Goal: Transaction & Acquisition: Purchase product/service

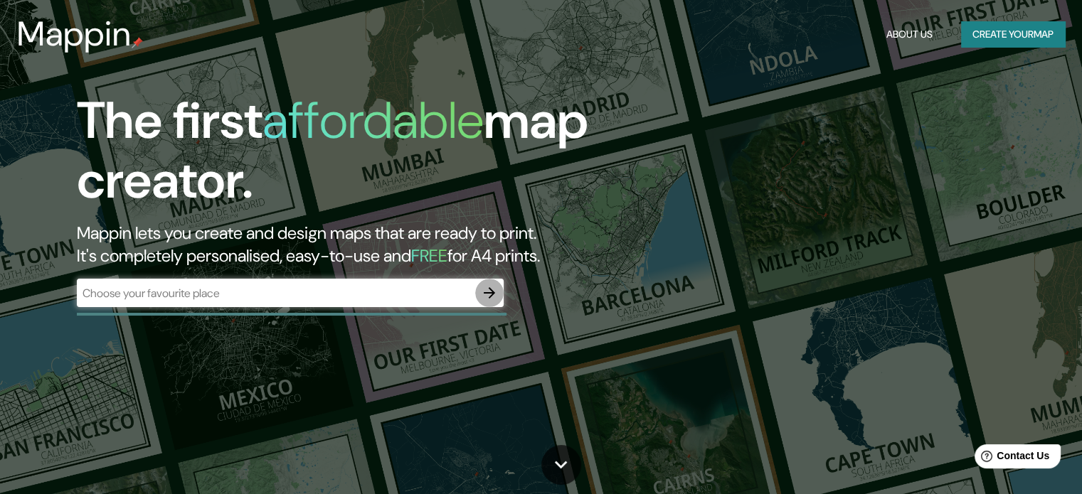
click at [492, 292] on icon "button" at bounding box center [489, 292] width 11 height 11
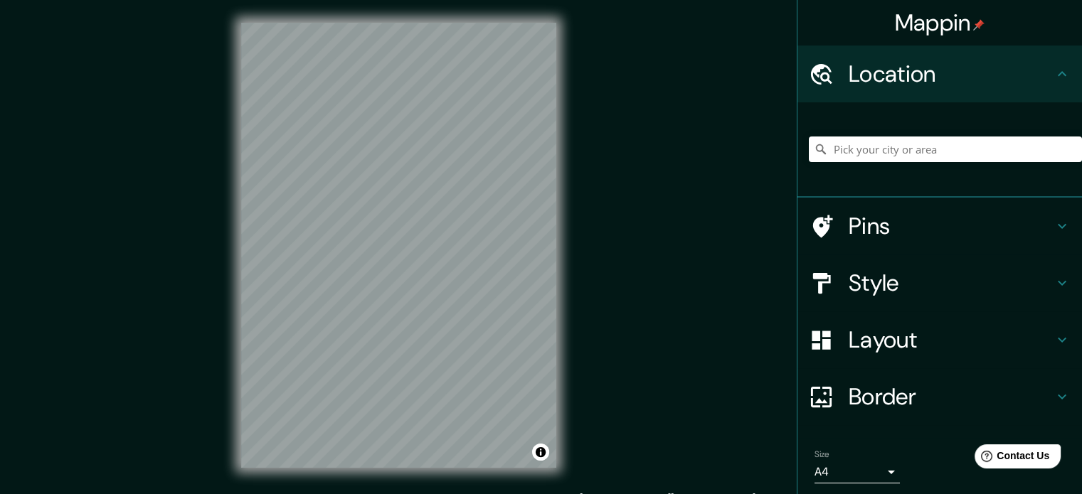
click at [924, 334] on h4 "Layout" at bounding box center [951, 340] width 205 height 28
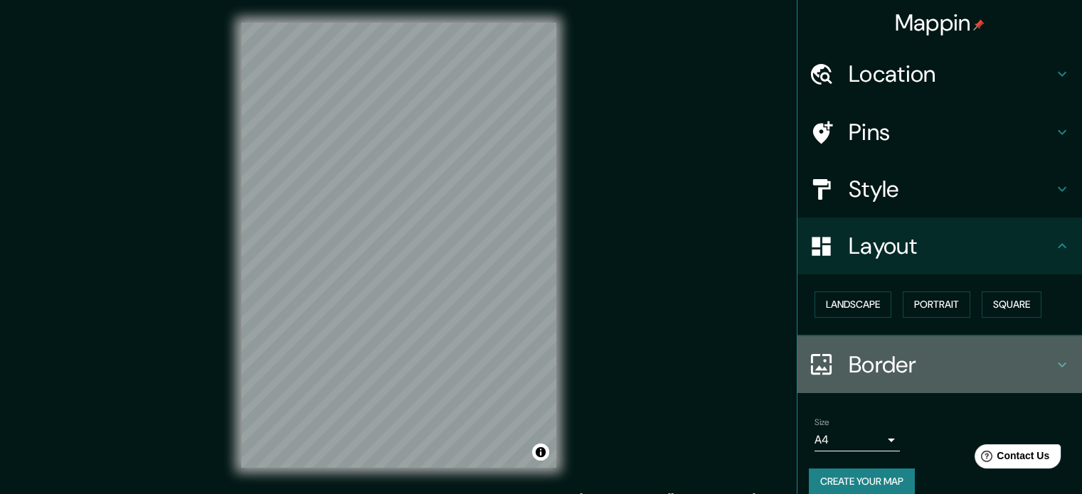
click at [894, 351] on h4 "Border" at bounding box center [951, 365] width 205 height 28
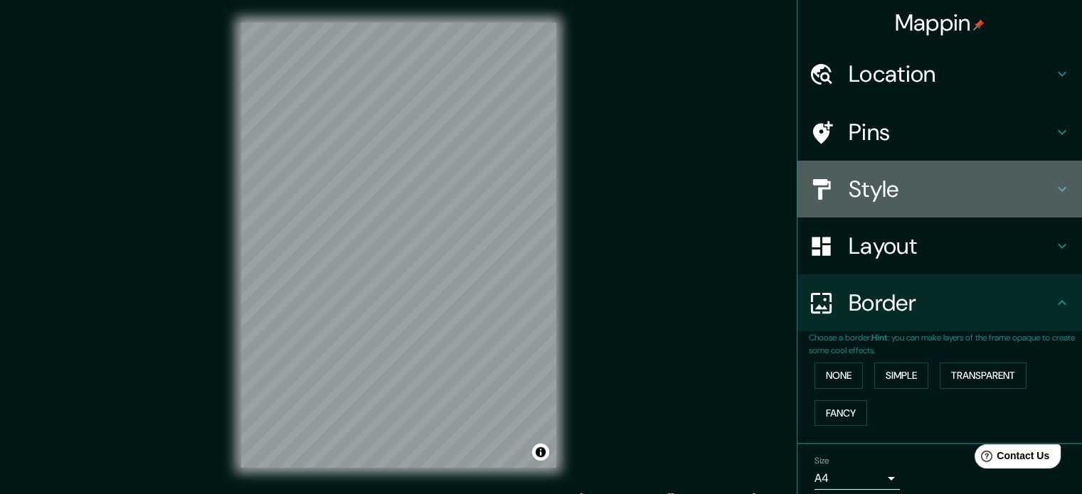
click at [929, 198] on h4 "Style" at bounding box center [951, 189] width 205 height 28
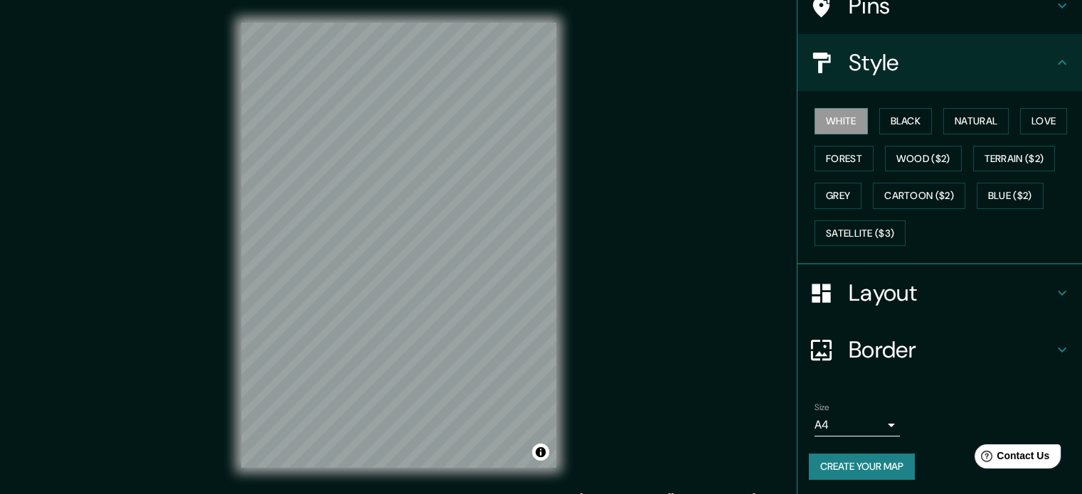
scroll to position [123, 0]
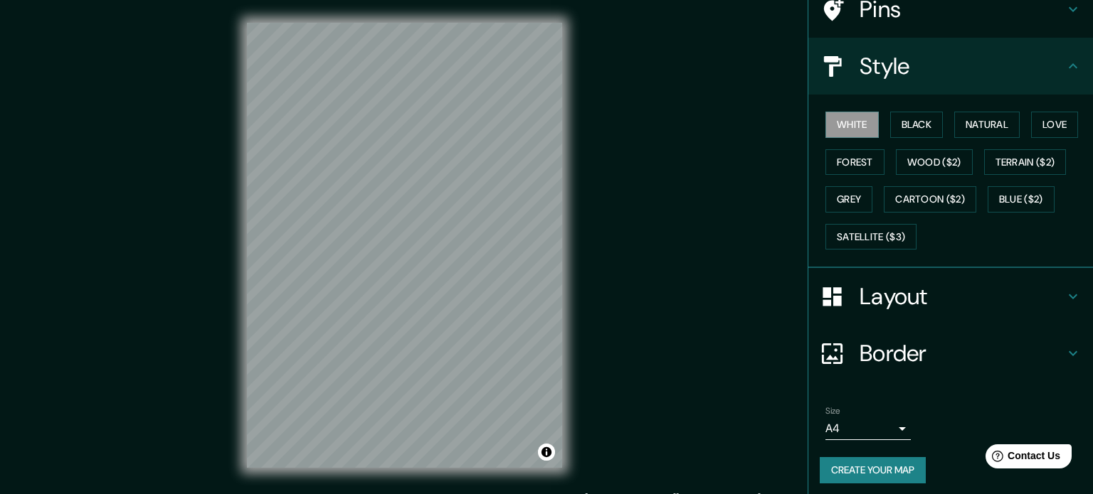
click at [847, 434] on body "Mappin Location Pins Style White Black Natural Love Forest Wood ($2) Terrain ($…" at bounding box center [546, 247] width 1093 height 494
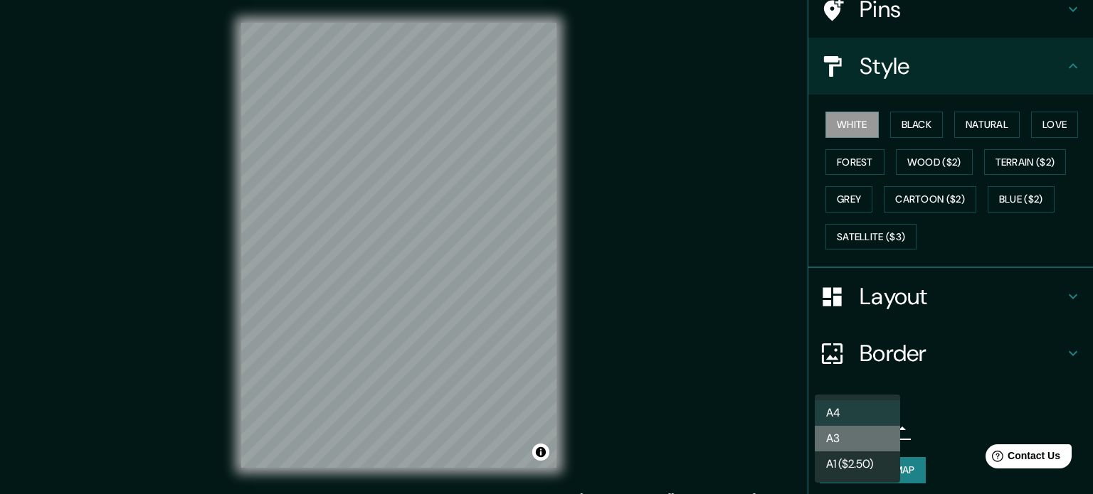
click at [847, 449] on li "A3" at bounding box center [857, 439] width 85 height 26
click at [865, 420] on body "Mappin Location Pins Style White Black Natural Love Forest Wood ($2) Terrain ($…" at bounding box center [546, 247] width 1093 height 494
click at [849, 398] on ul "A4 A3 A1 ($2.50)" at bounding box center [857, 439] width 85 height 88
click at [899, 344] on div at bounding box center [546, 247] width 1093 height 494
click at [872, 430] on body "Mappin Location Pins Style White Black Natural Love Forest Wood ($2) Terrain ($…" at bounding box center [546, 247] width 1093 height 494
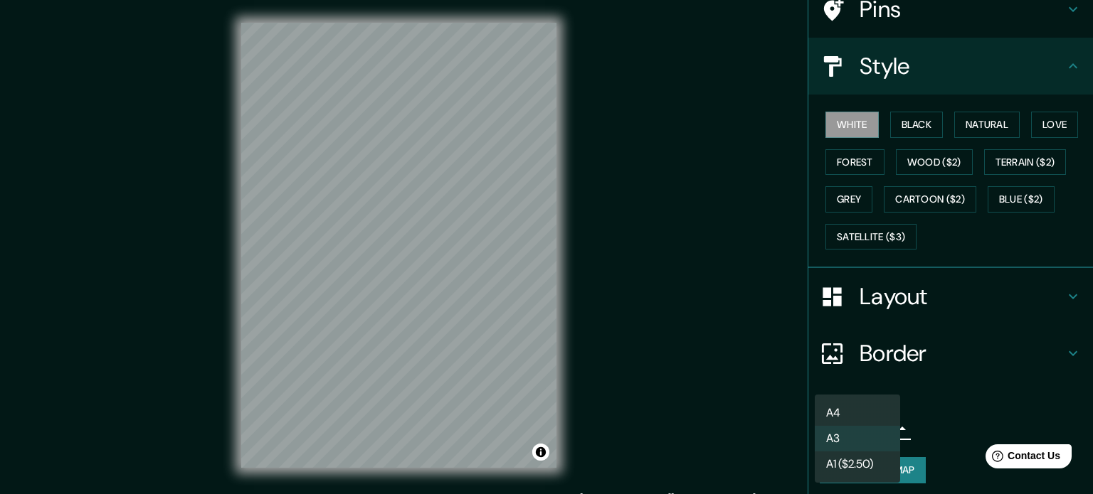
click at [961, 298] on div at bounding box center [546, 247] width 1093 height 494
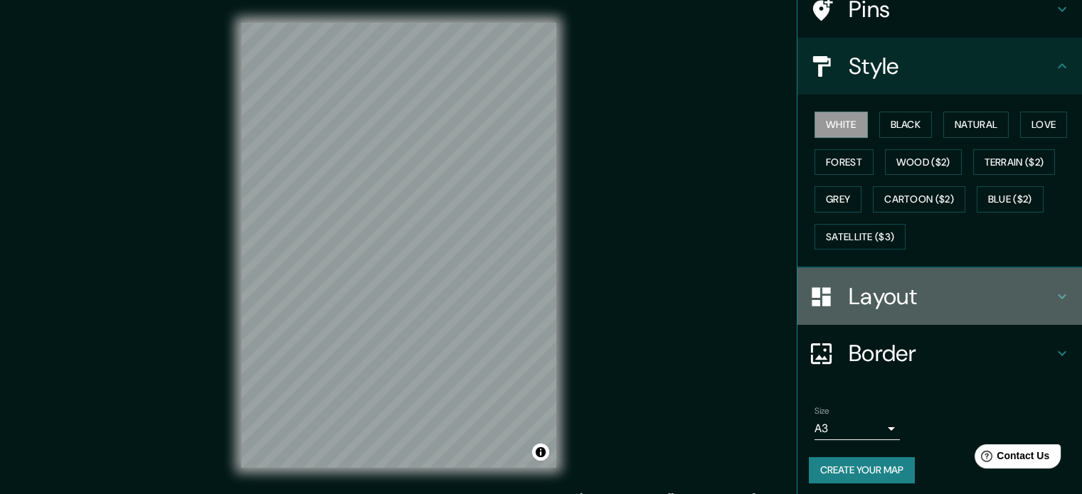
click at [961, 298] on h4 "Layout" at bounding box center [951, 296] width 205 height 28
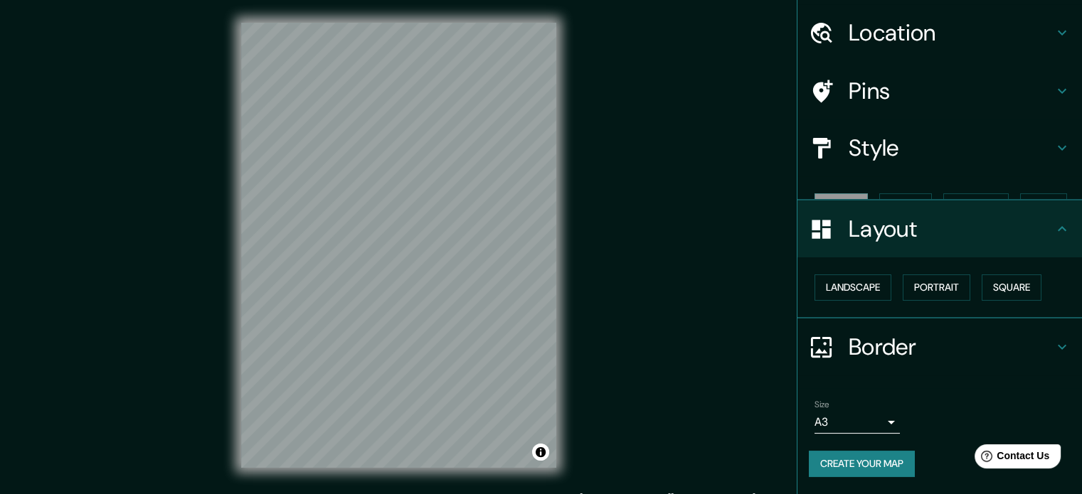
scroll to position [16, 0]
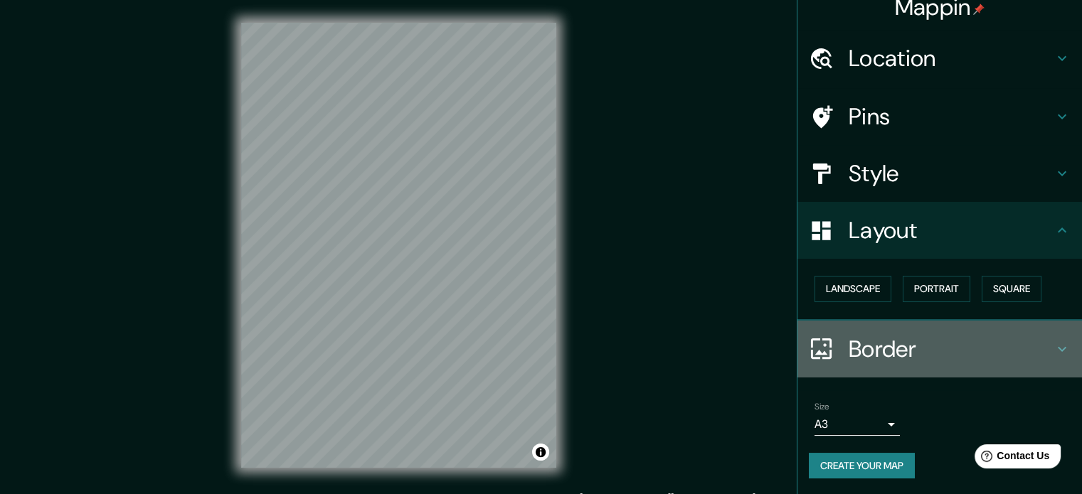
click at [996, 328] on div "Border" at bounding box center [940, 349] width 285 height 57
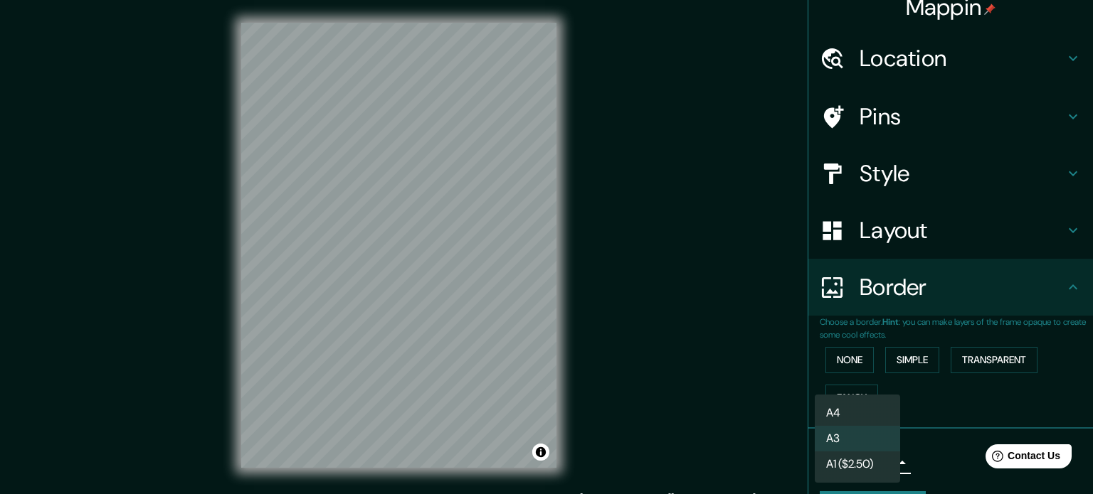
click at [876, 462] on body "Mappin Location Pins Style Layout Border Choose a border. Hint : you can make l…" at bounding box center [546, 247] width 1093 height 494
click at [872, 438] on li "A3" at bounding box center [857, 439] width 85 height 26
click at [867, 464] on body "Mappin Location Pins Style Layout Border Choose a border. Hint : you can make l…" at bounding box center [546, 247] width 1093 height 494
click at [866, 420] on li "A4" at bounding box center [857, 414] width 85 height 26
type input "single"
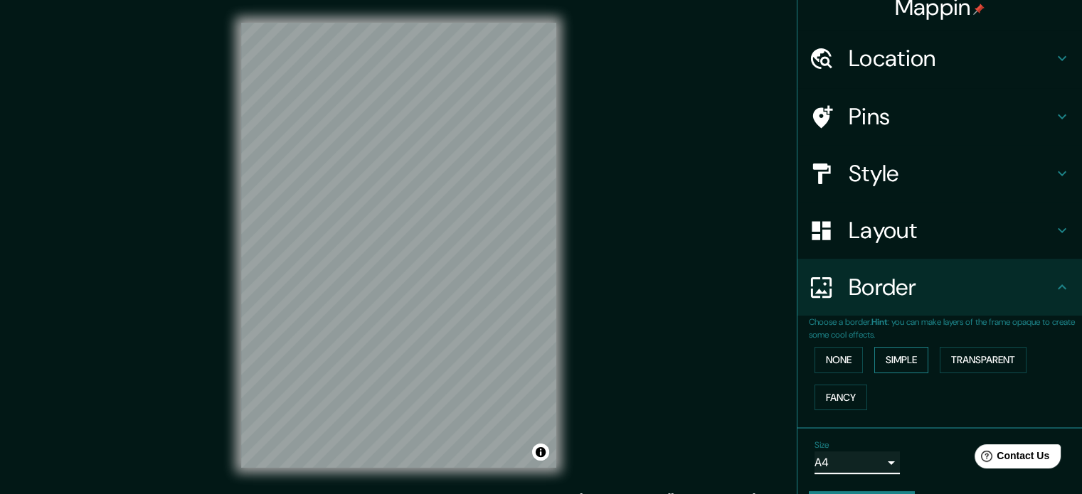
scroll to position [0, 0]
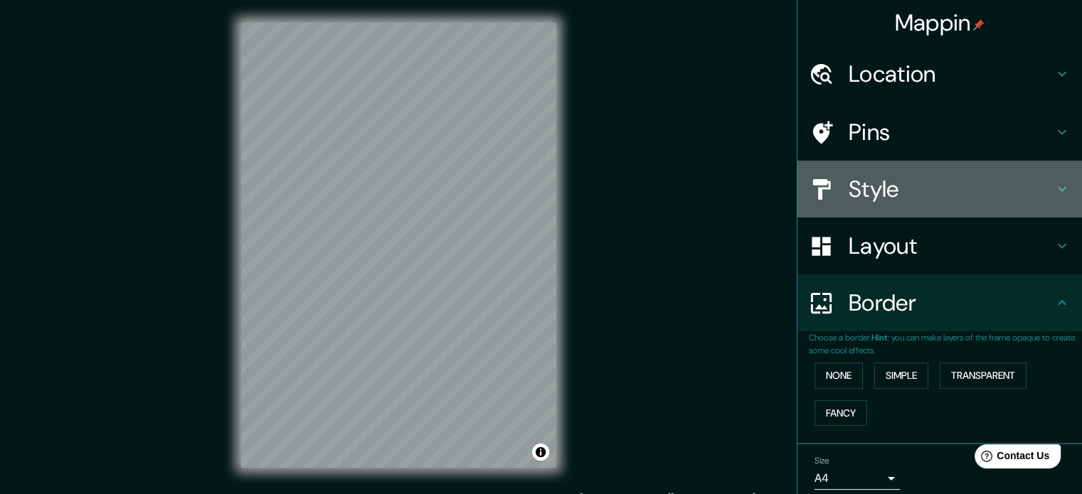
click at [990, 175] on h4 "Style" at bounding box center [951, 189] width 205 height 28
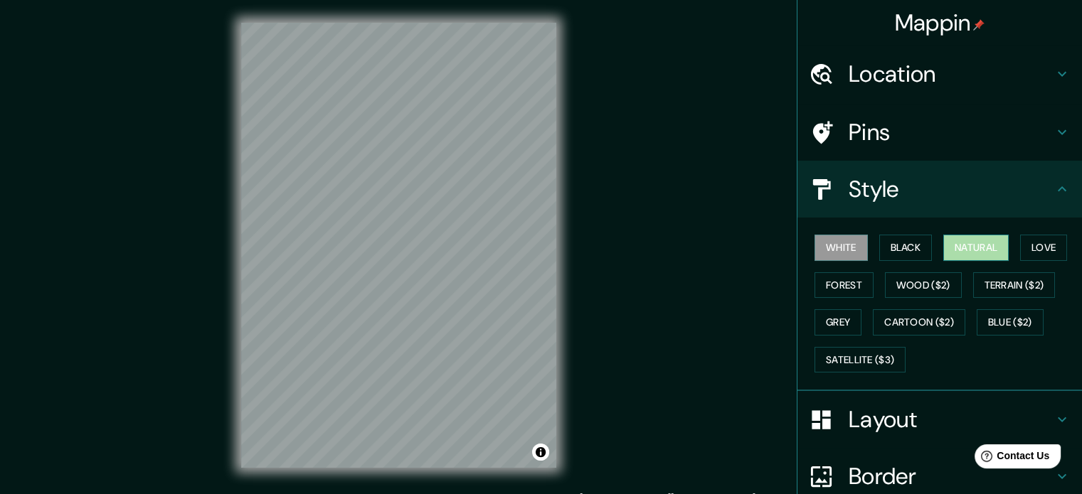
click at [959, 250] on button "Natural" at bounding box center [975, 248] width 65 height 26
drag, startPoint x: 835, startPoint y: 258, endPoint x: 835, endPoint y: 278, distance: 19.9
click at [835, 278] on div "White Black Natural Love Forest Wood ($2) Terrain ($2) Grey Cartoon ($2) Blue (…" at bounding box center [945, 303] width 273 height 149
click at [835, 278] on button "Forest" at bounding box center [844, 285] width 59 height 26
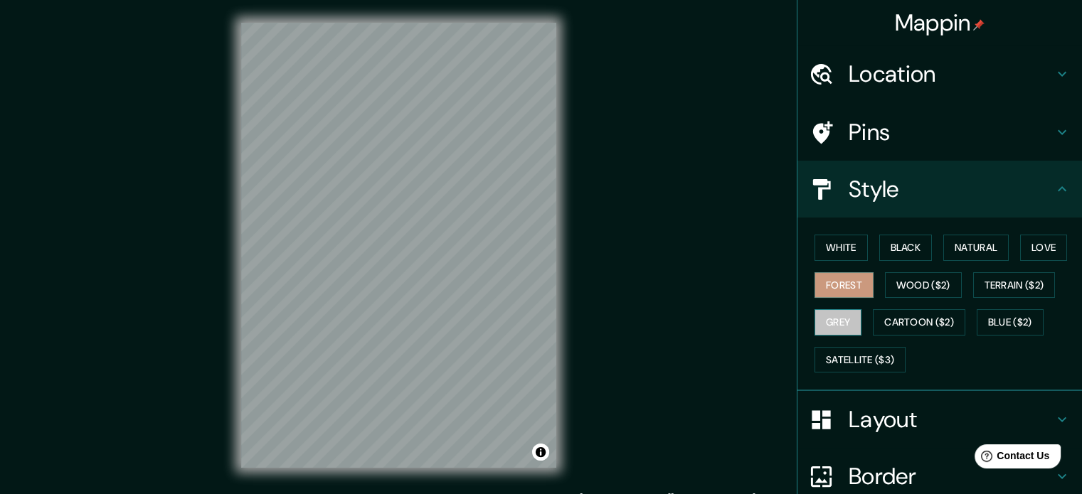
click at [823, 332] on button "Grey" at bounding box center [838, 322] width 47 height 26
click at [1038, 240] on button "Love" at bounding box center [1043, 248] width 47 height 26
click at [829, 374] on div "White Black Natural Love Forest Wood ($2) Terrain ($2) Grey Cartoon ($2) Blue (…" at bounding box center [945, 303] width 273 height 149
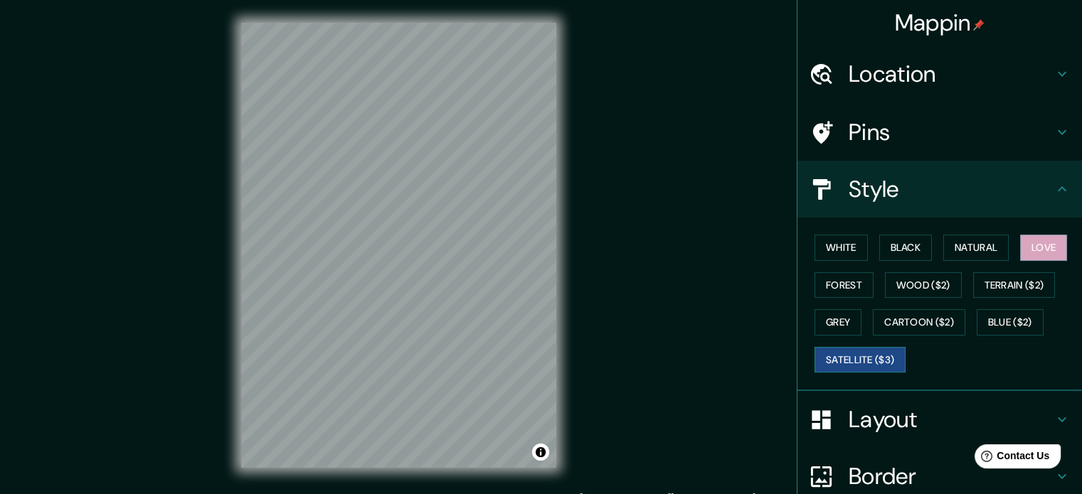
click at [856, 361] on button "Satellite ($3)" at bounding box center [860, 360] width 91 height 26
click at [911, 292] on button "Wood ($2)" at bounding box center [923, 285] width 77 height 26
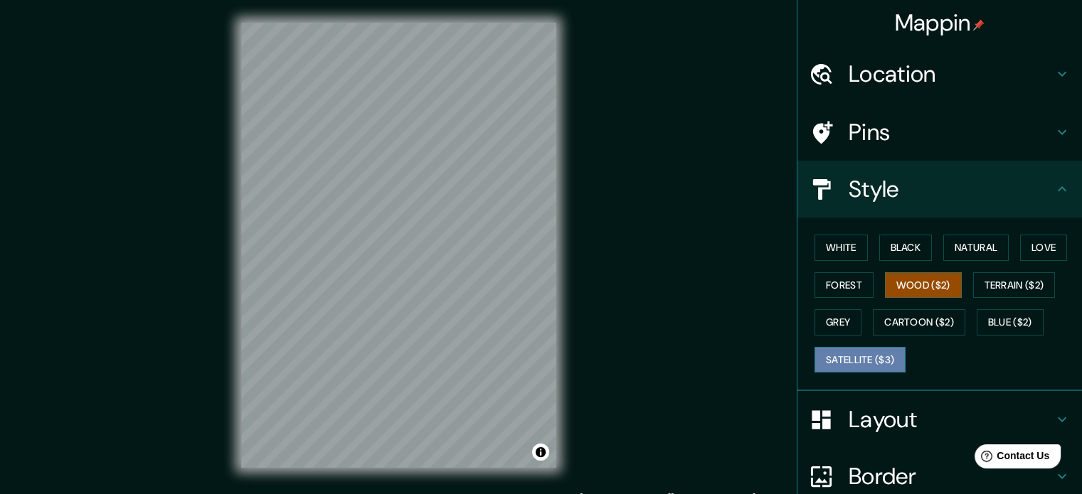
click at [848, 364] on button "Satellite ($3)" at bounding box center [860, 360] width 91 height 26
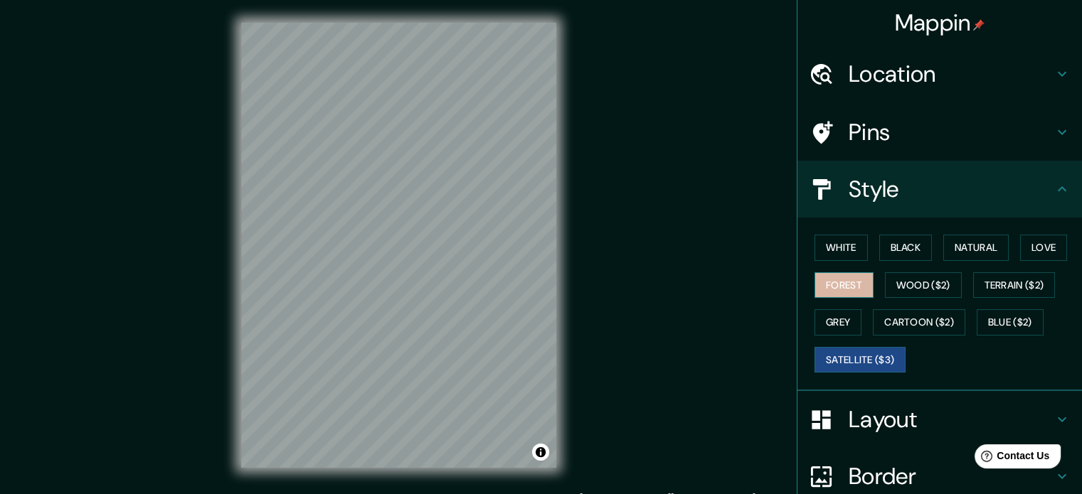
click at [849, 280] on button "Forest" at bounding box center [844, 285] width 59 height 26
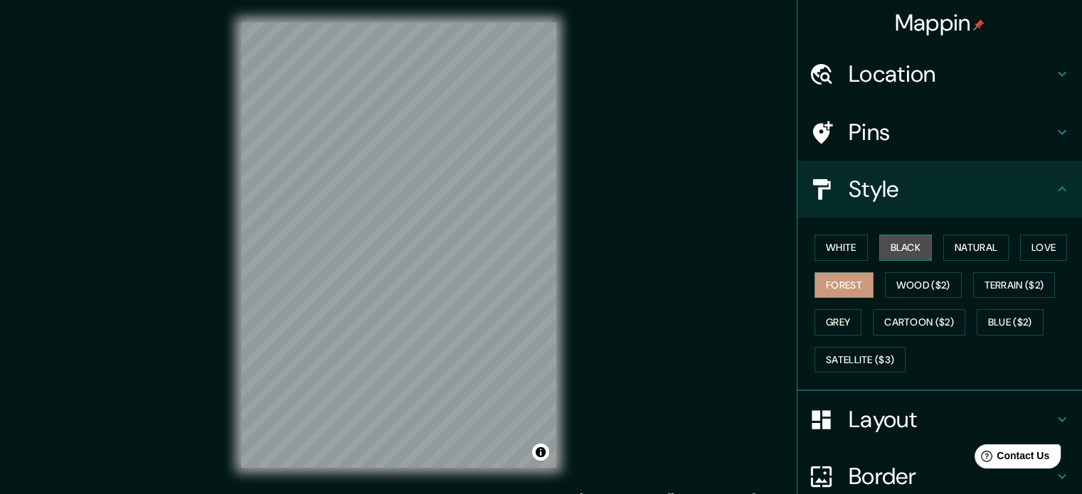
click at [900, 255] on button "Black" at bounding box center [905, 248] width 53 height 26
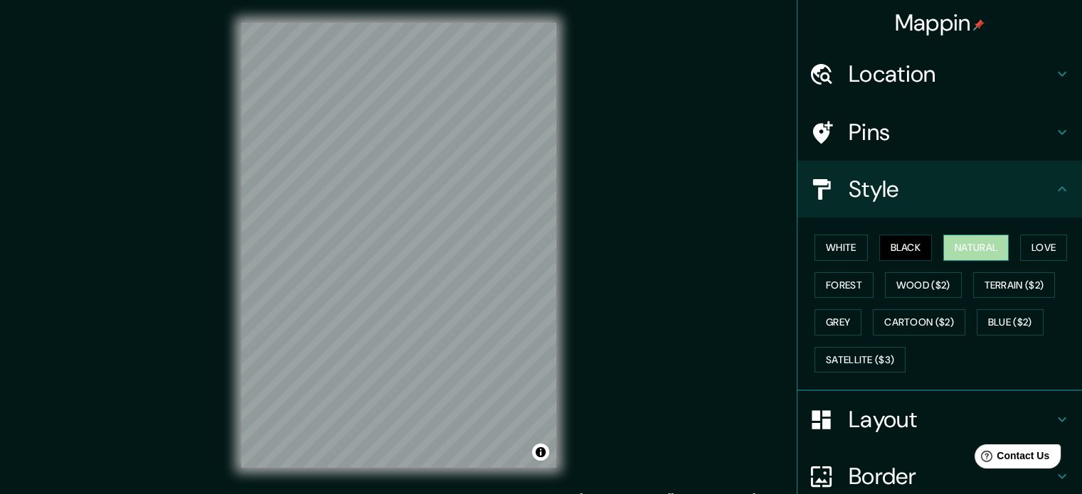
click at [958, 252] on button "Natural" at bounding box center [975, 248] width 65 height 26
click at [1020, 244] on button "Love" at bounding box center [1043, 248] width 47 height 26
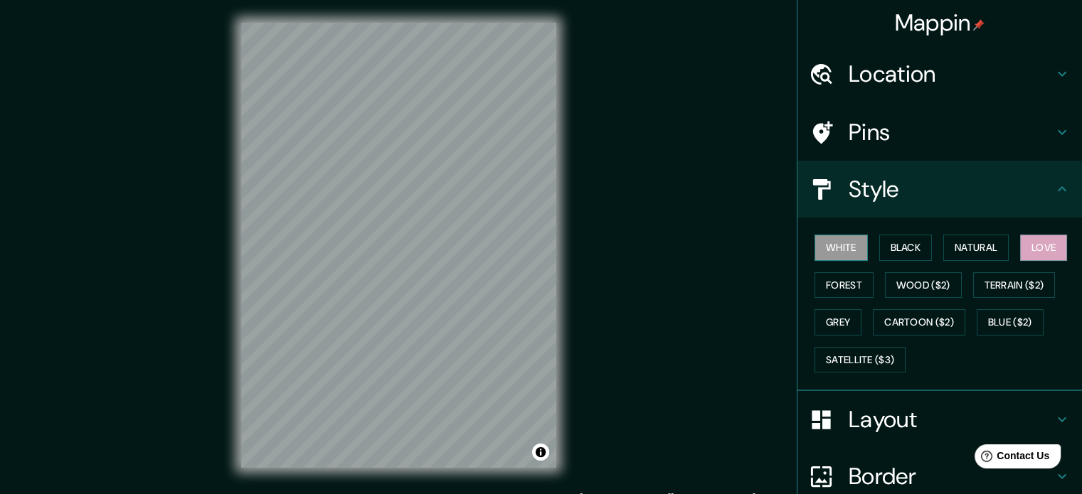
click at [846, 249] on button "White" at bounding box center [841, 248] width 53 height 26
click at [819, 334] on button "Grey" at bounding box center [838, 322] width 47 height 26
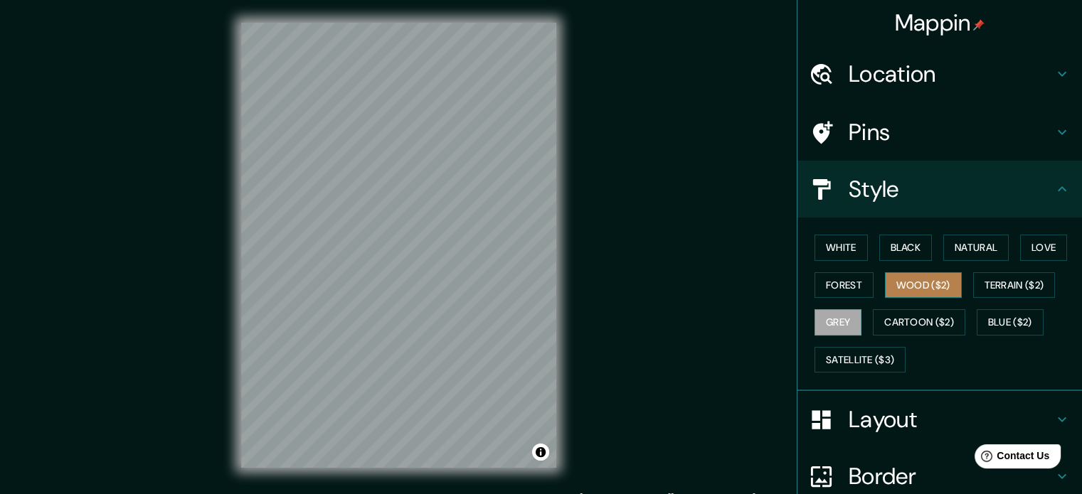
click at [908, 292] on button "Wood ($2)" at bounding box center [923, 285] width 77 height 26
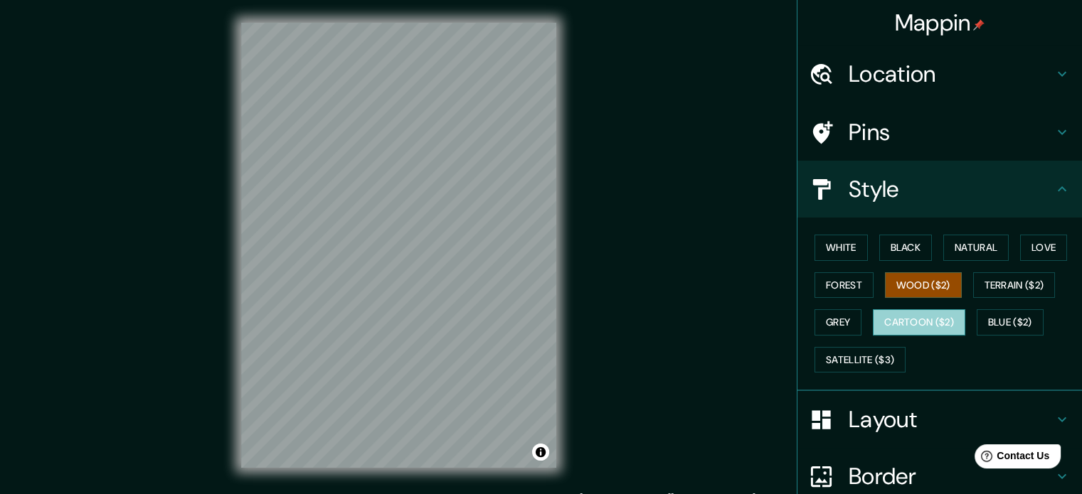
click at [911, 311] on button "Cartoon ($2)" at bounding box center [919, 322] width 92 height 26
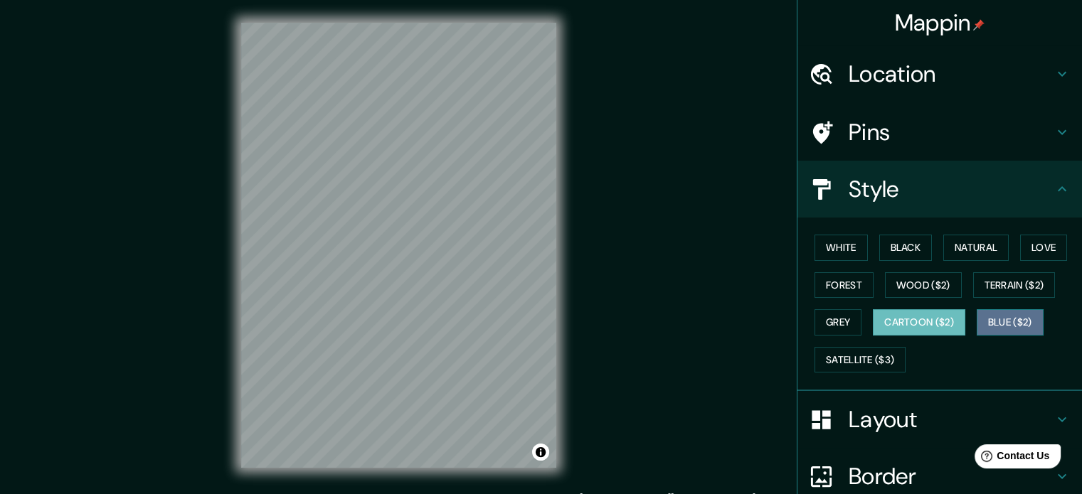
click at [996, 320] on button "Blue ($2)" at bounding box center [1010, 322] width 67 height 26
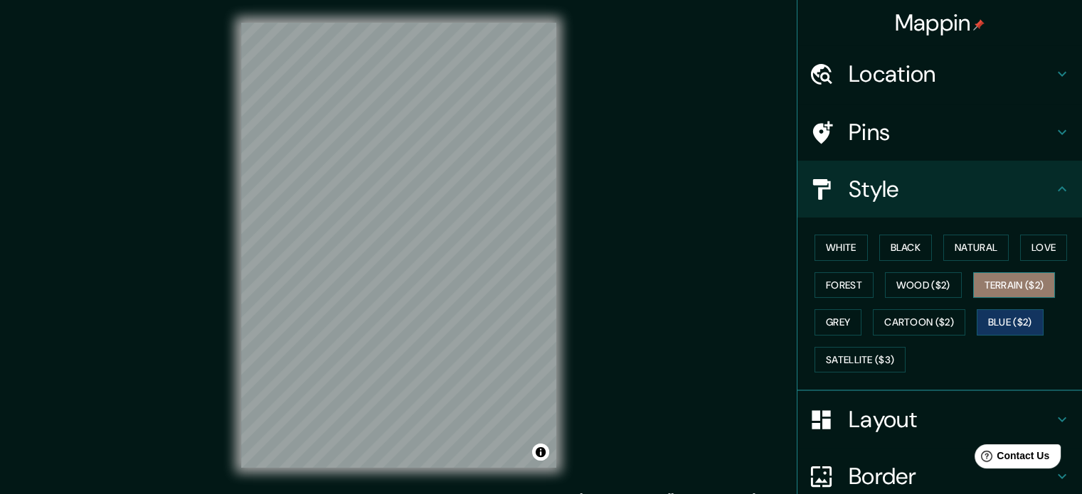
click at [1007, 288] on button "Terrain ($2)" at bounding box center [1014, 285] width 83 height 26
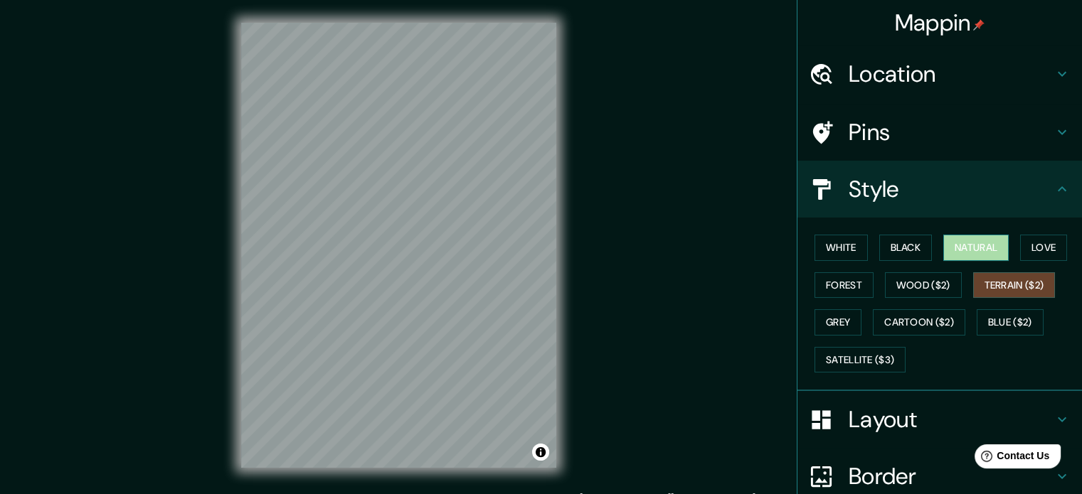
click at [963, 244] on button "Natural" at bounding box center [975, 248] width 65 height 26
click at [1001, 317] on button "Blue ($2)" at bounding box center [1010, 322] width 67 height 26
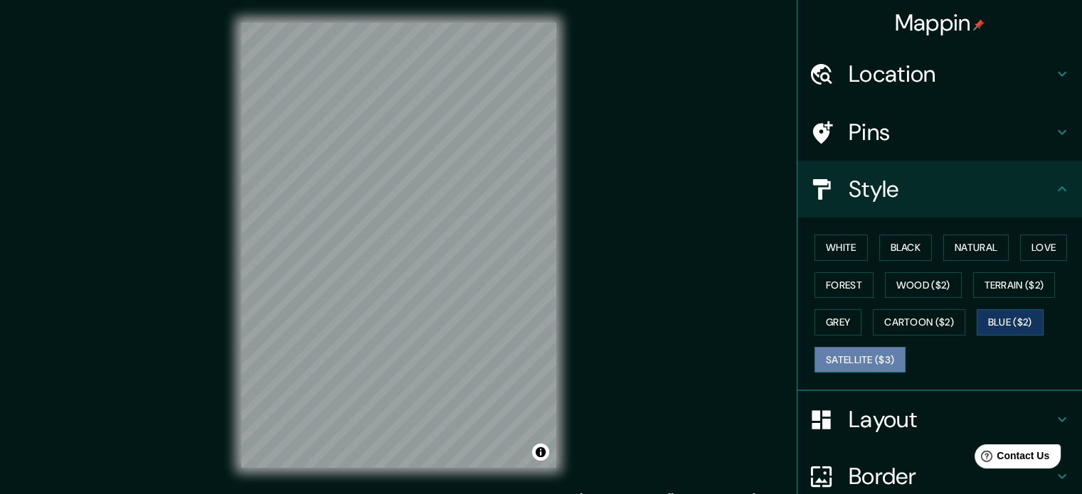
click at [853, 361] on button "Satellite ($3)" at bounding box center [860, 360] width 91 height 26
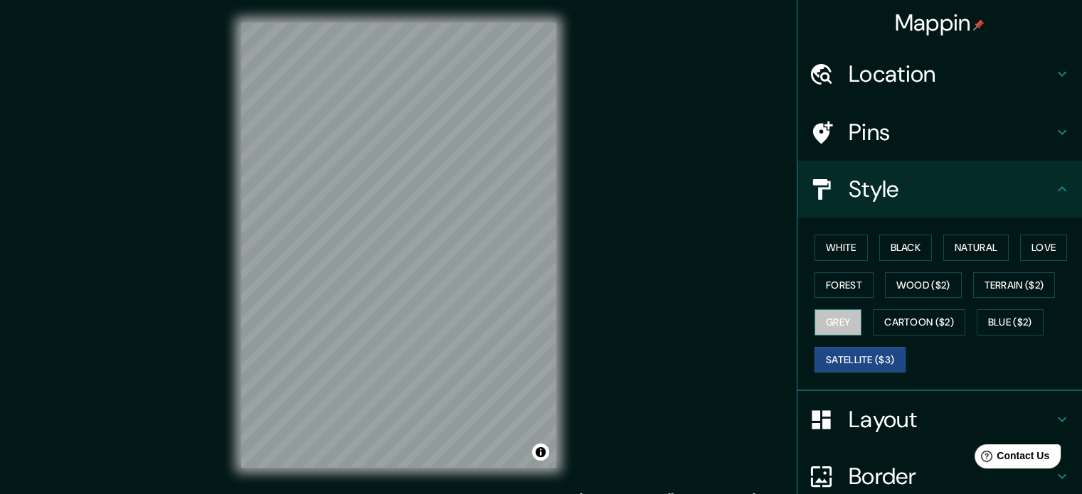
click at [840, 326] on button "Grey" at bounding box center [838, 322] width 47 height 26
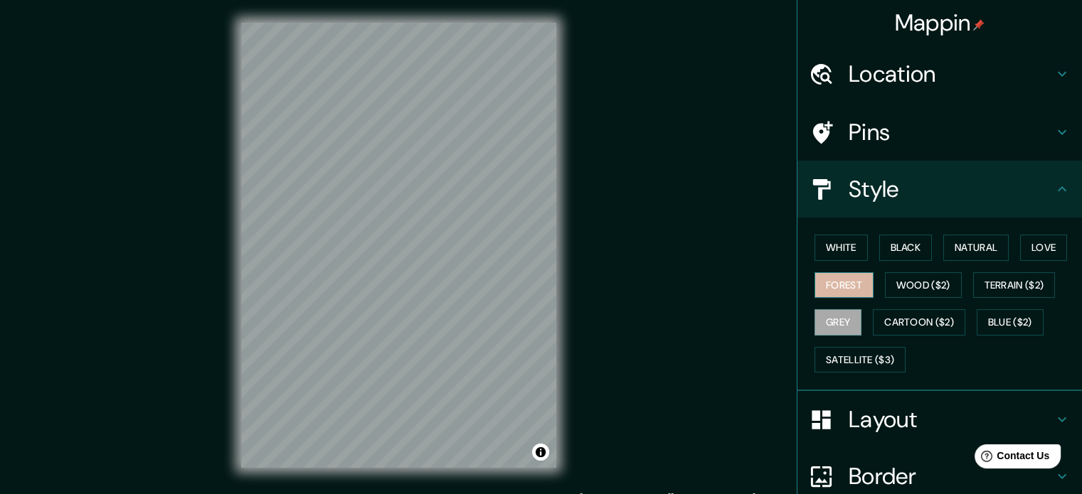
click at [830, 275] on button "Forest" at bounding box center [844, 285] width 59 height 26
click at [834, 244] on button "White" at bounding box center [841, 248] width 53 height 26
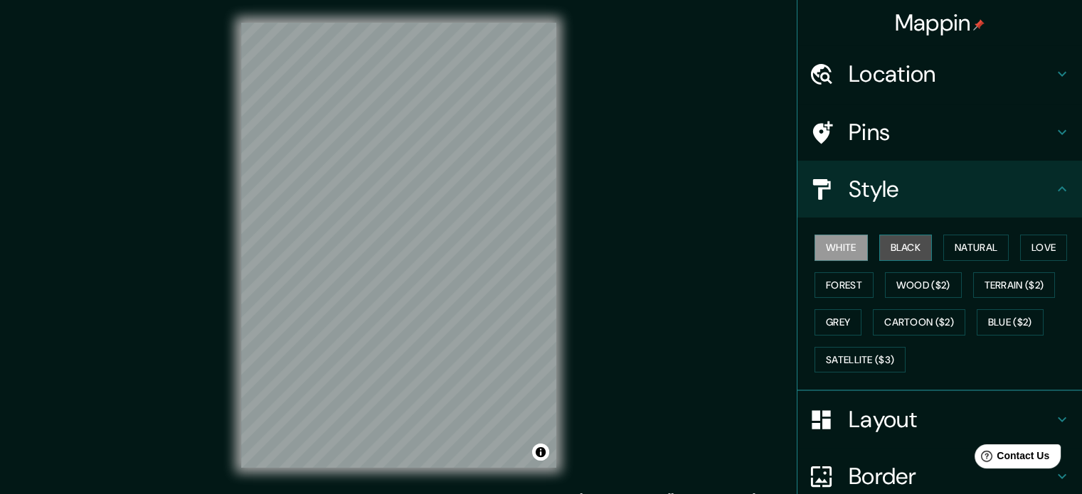
click at [914, 249] on button "Black" at bounding box center [905, 248] width 53 height 26
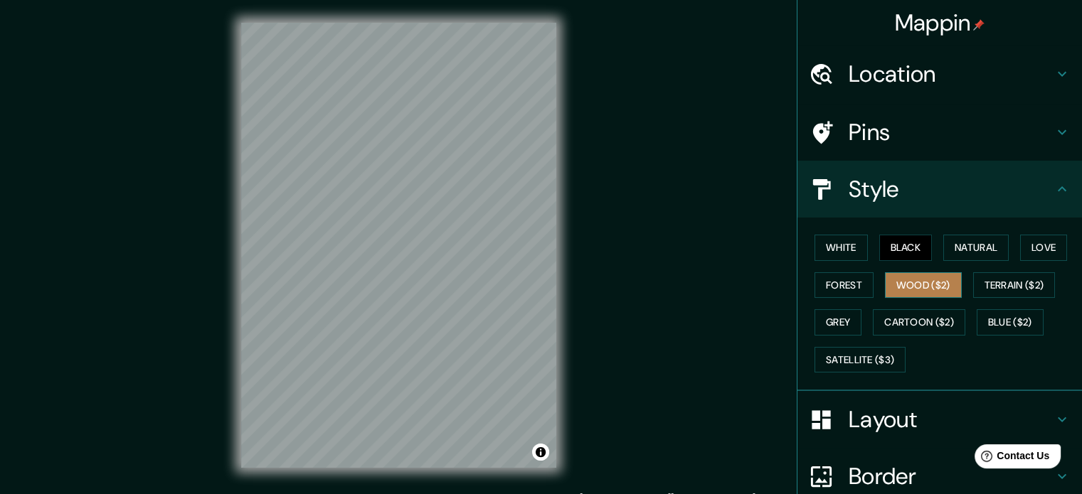
click at [905, 275] on button "Wood ($2)" at bounding box center [923, 285] width 77 height 26
click at [837, 285] on button "Forest" at bounding box center [844, 285] width 59 height 26
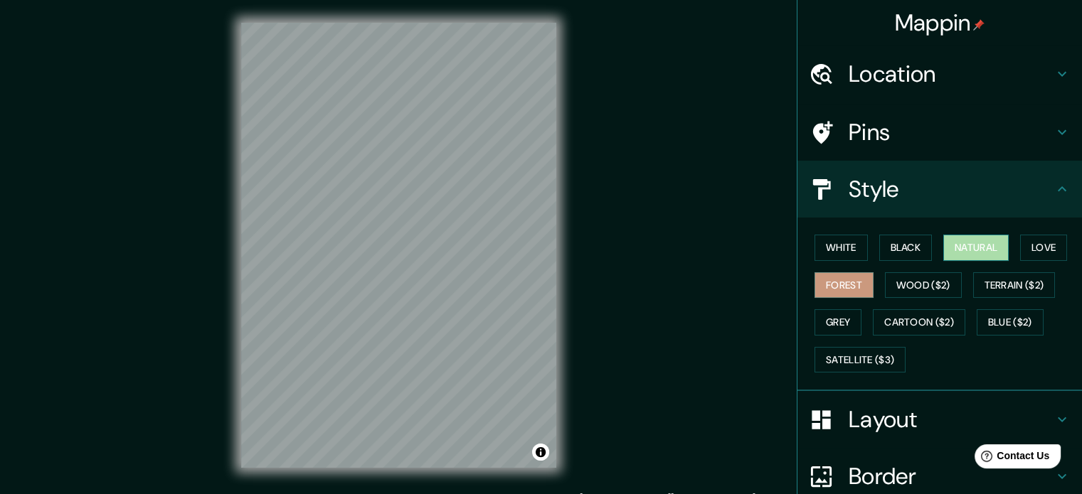
click at [968, 255] on button "Natural" at bounding box center [975, 248] width 65 height 26
click at [1039, 248] on button "Love" at bounding box center [1043, 248] width 47 height 26
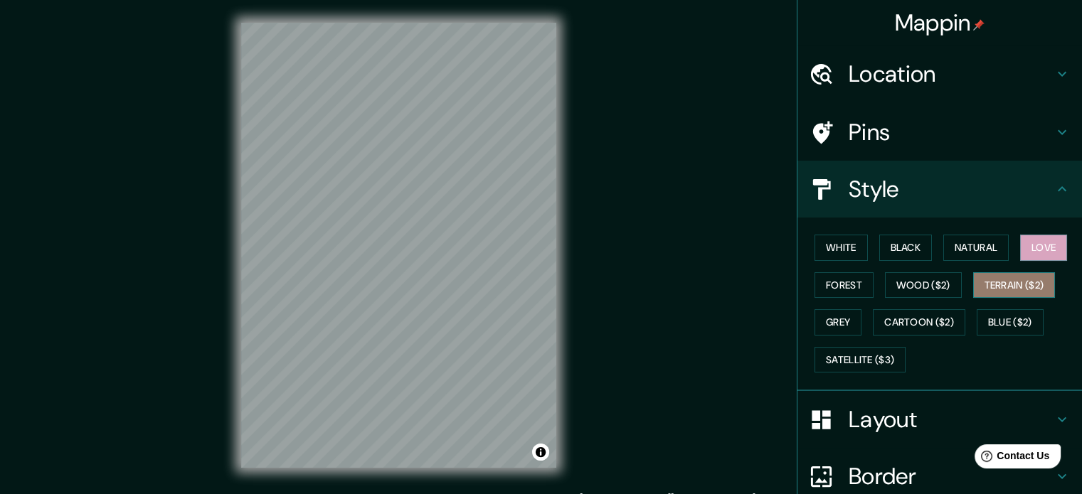
click at [996, 286] on button "Terrain ($2)" at bounding box center [1014, 285] width 83 height 26
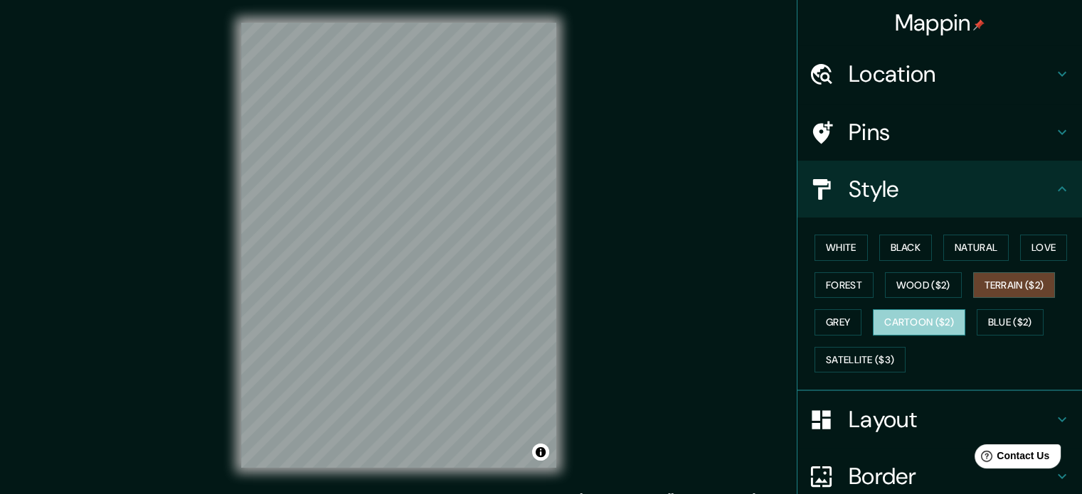
click at [905, 327] on button "Cartoon ($2)" at bounding box center [919, 322] width 92 height 26
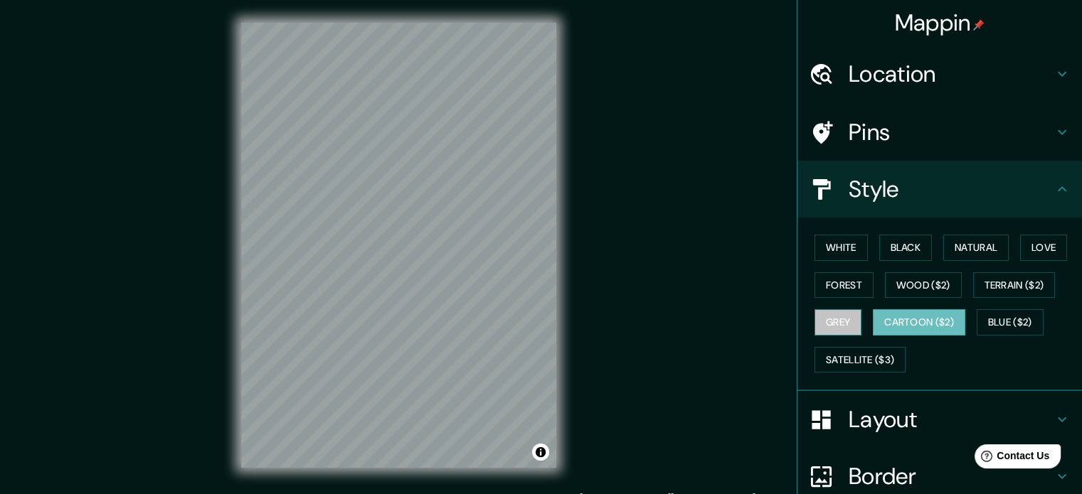
click at [815, 321] on button "Grey" at bounding box center [838, 322] width 47 height 26
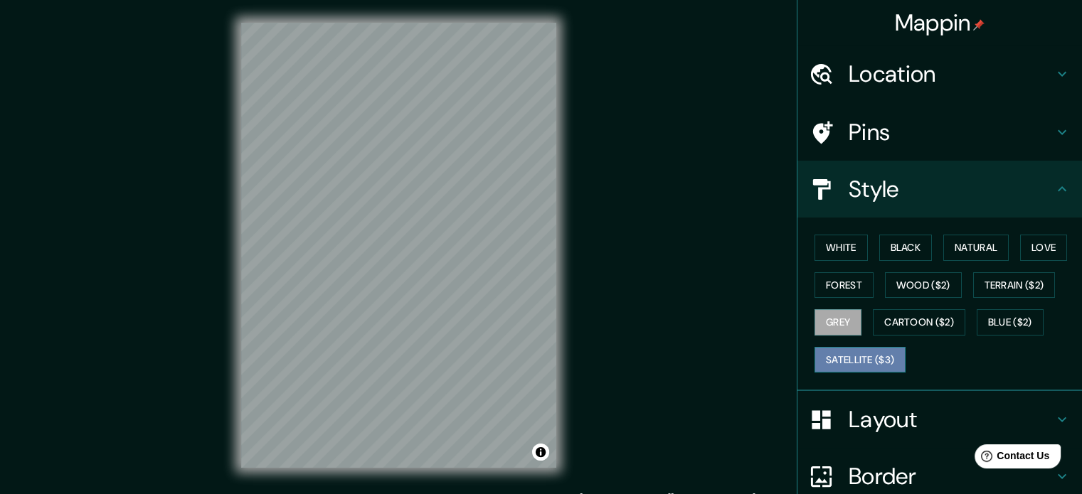
click at [857, 351] on button "Satellite ($3)" at bounding box center [860, 360] width 91 height 26
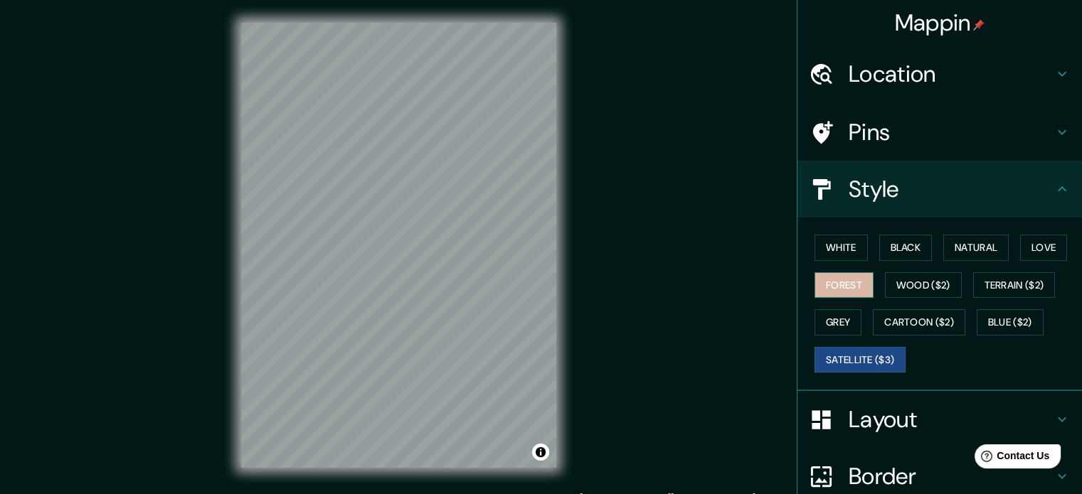
click at [840, 286] on button "Forest" at bounding box center [844, 285] width 59 height 26
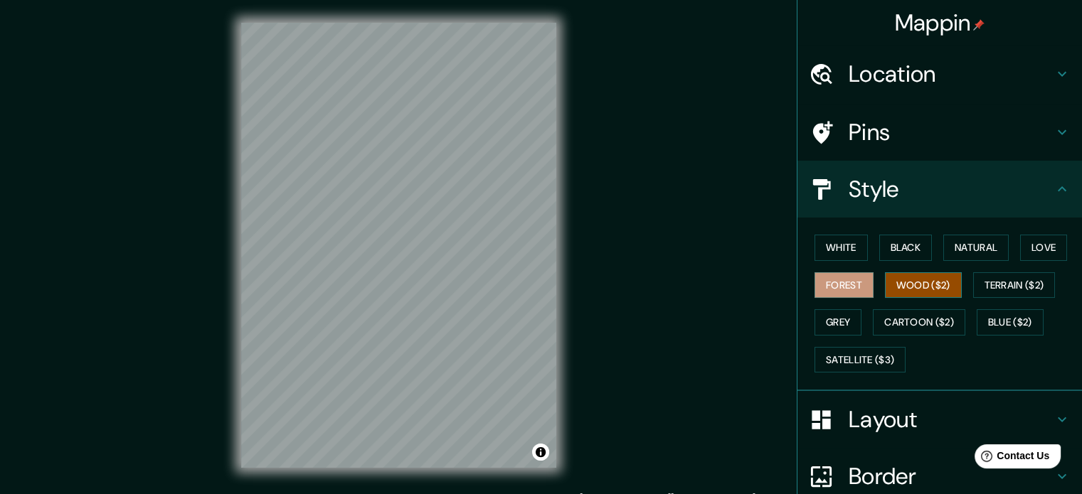
click at [885, 276] on button "Wood ($2)" at bounding box center [923, 285] width 77 height 26
click at [870, 361] on button "Satellite ($3)" at bounding box center [860, 360] width 91 height 26
